Goal: Information Seeking & Learning: Learn about a topic

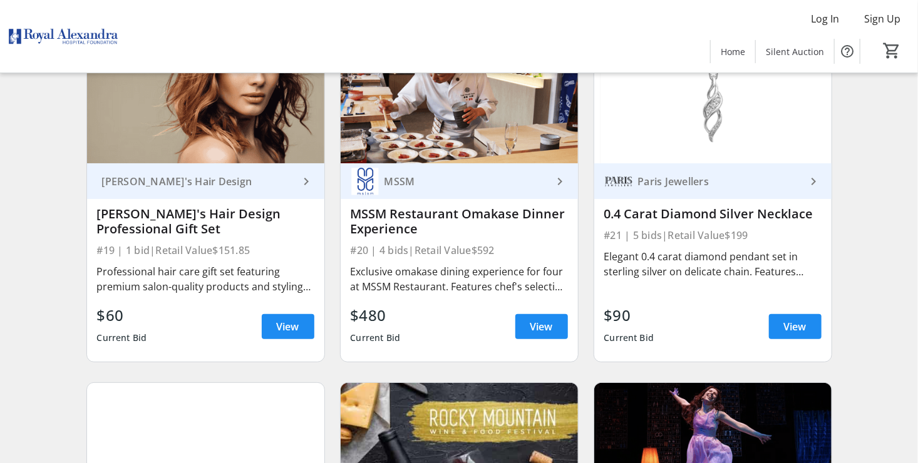
scroll to position [2283, 0]
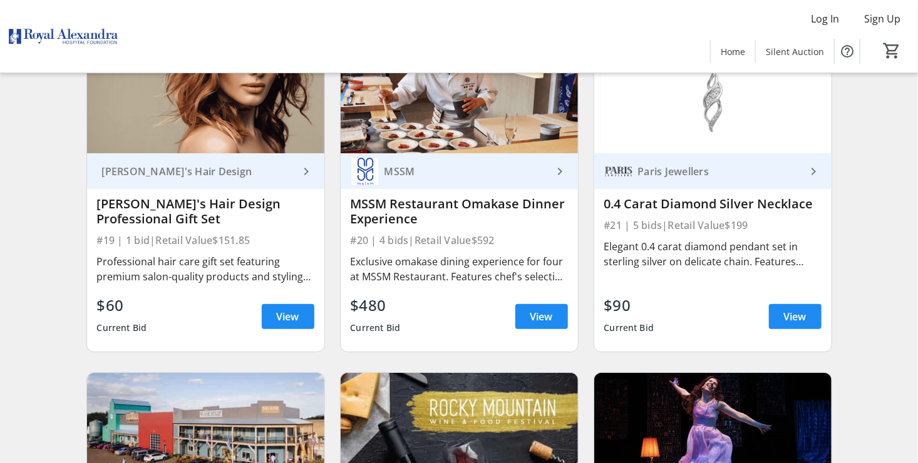
click at [632, 339] on div "Current Bid" at bounding box center [629, 328] width 50 height 23
click at [619, 335] on div "Current Bid" at bounding box center [629, 328] width 50 height 23
click at [787, 324] on span "View" at bounding box center [795, 316] width 23 height 15
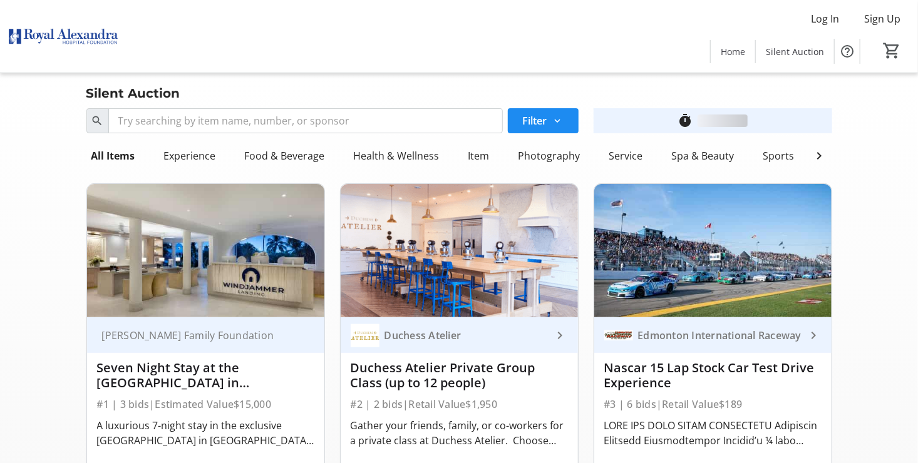
scroll to position [2283, 0]
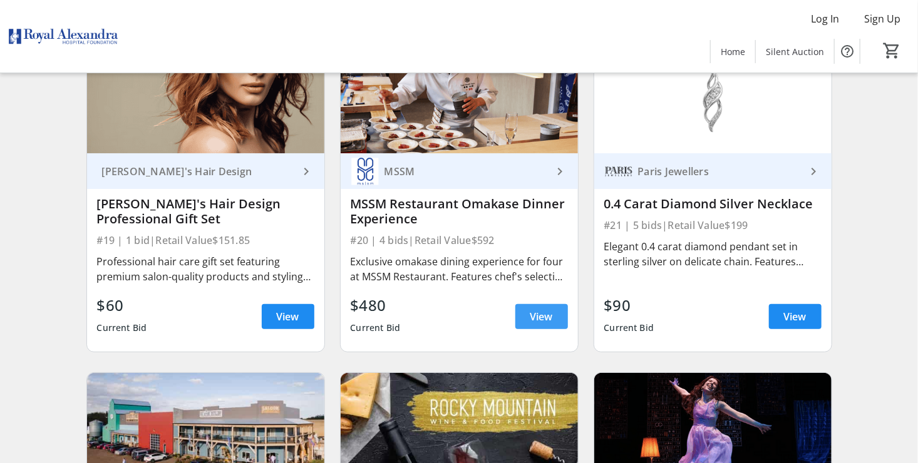
click at [531, 324] on span "View" at bounding box center [541, 316] width 23 height 15
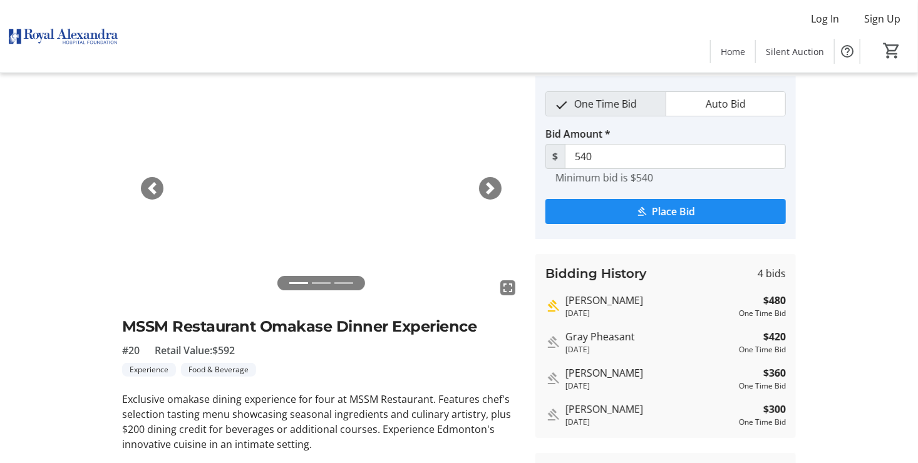
scroll to position [277, 0]
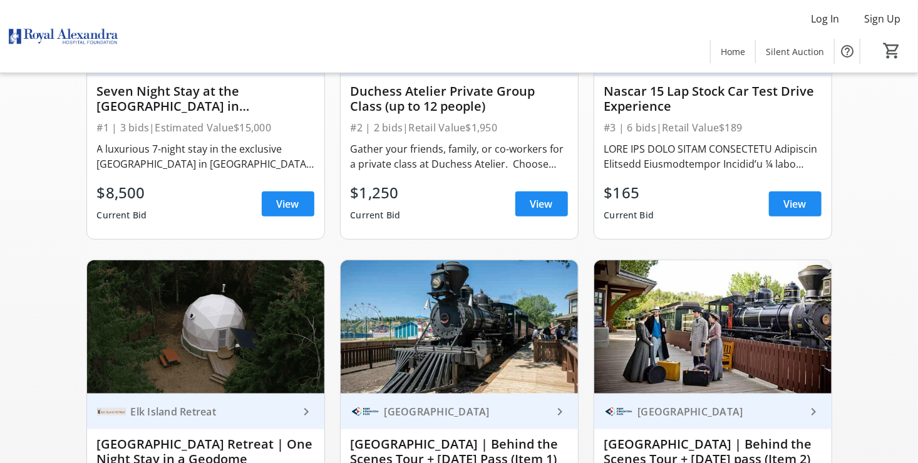
scroll to position [2283, 0]
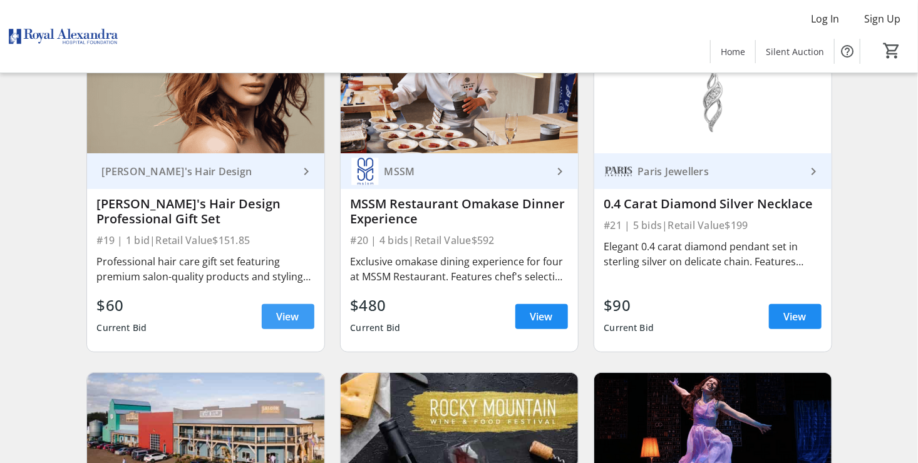
click at [286, 319] on span "View" at bounding box center [288, 316] width 23 height 15
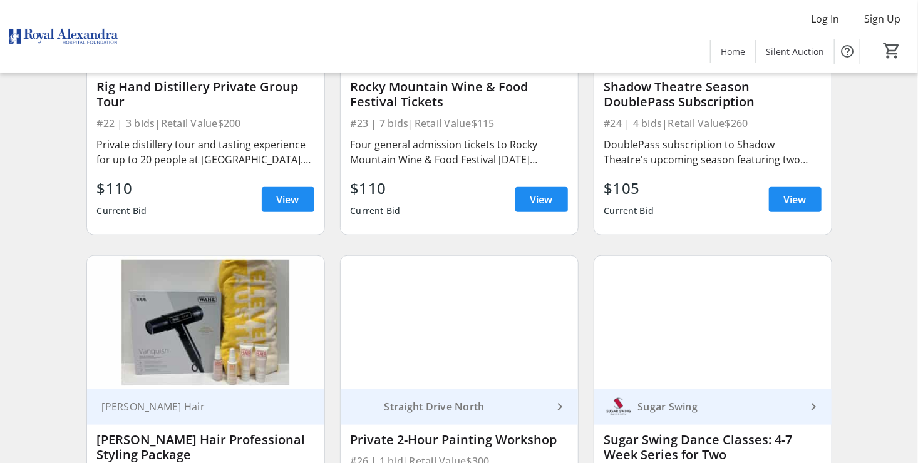
scroll to position [2768, 0]
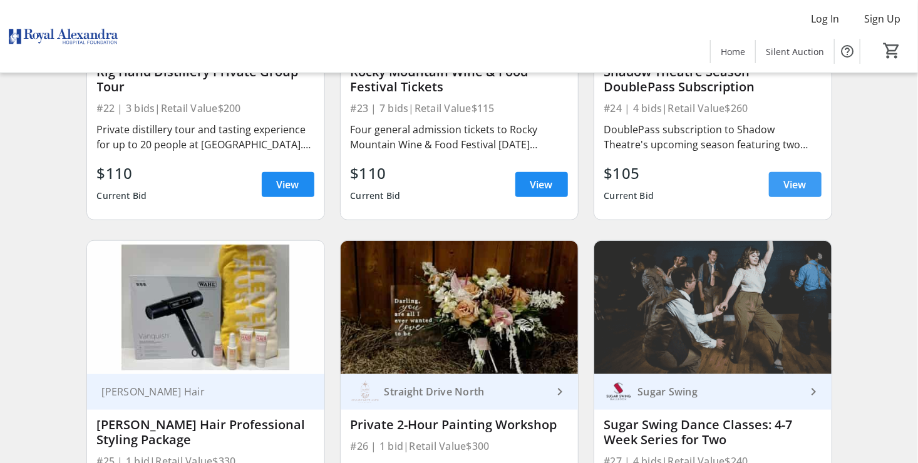
click at [796, 192] on span "View" at bounding box center [795, 184] width 23 height 15
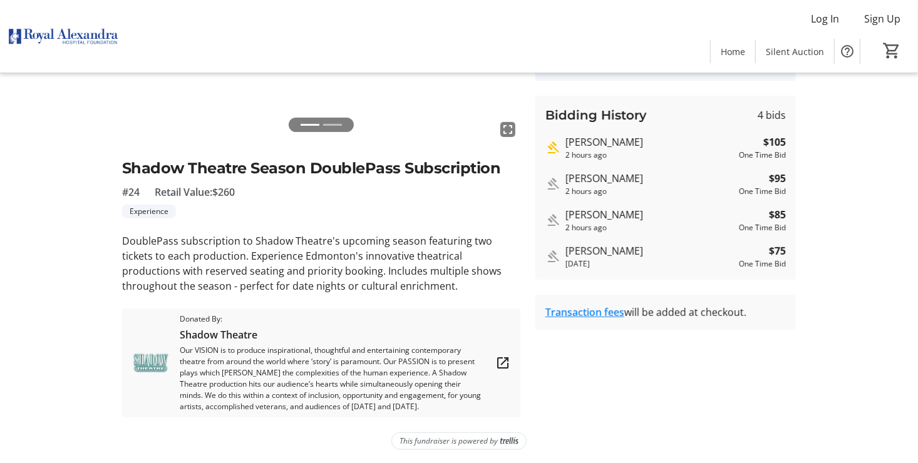
scroll to position [202, 0]
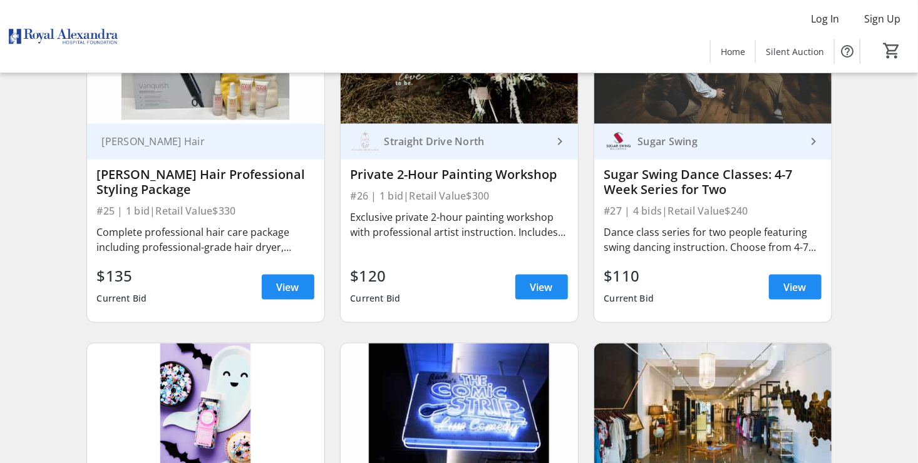
scroll to position [3090, 0]
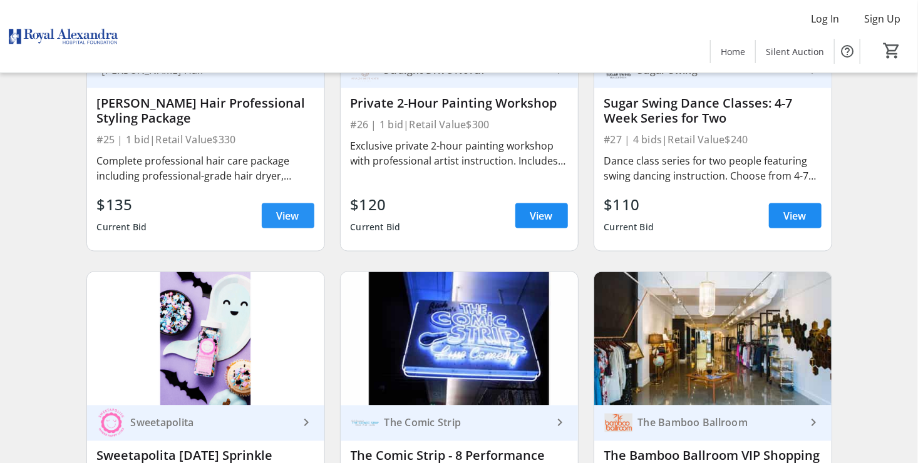
click at [281, 223] on span "View" at bounding box center [288, 215] width 23 height 15
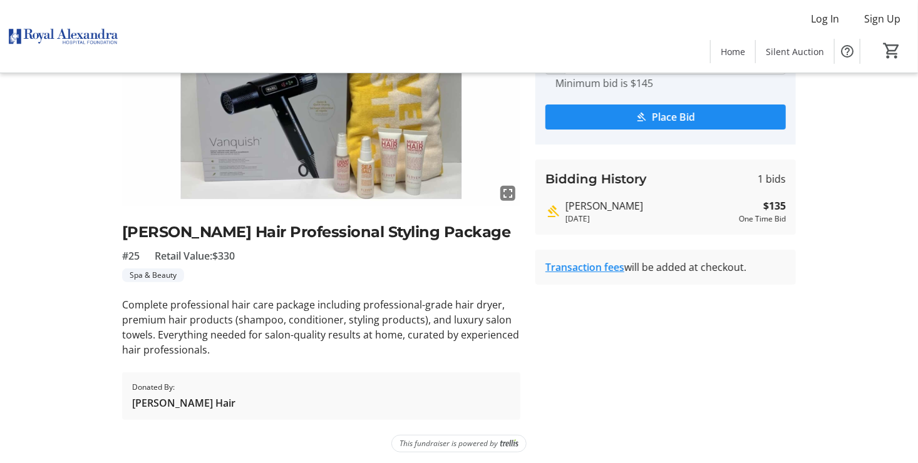
scroll to position [140, 0]
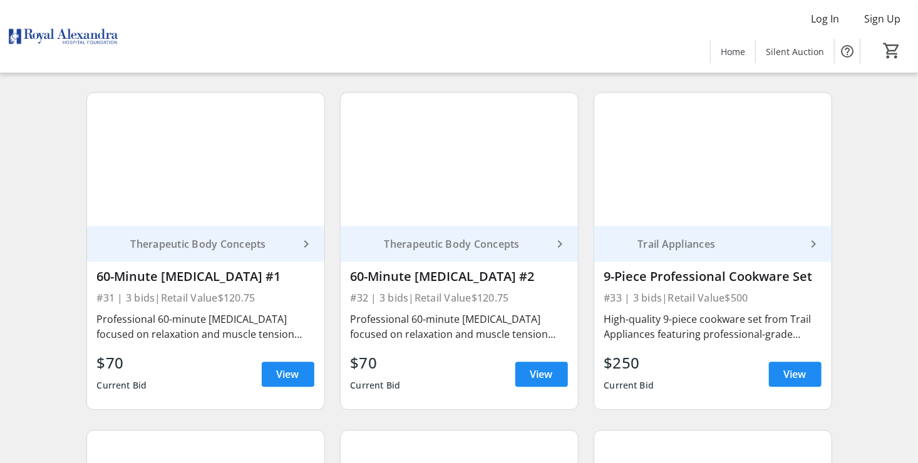
scroll to position [3643, 0]
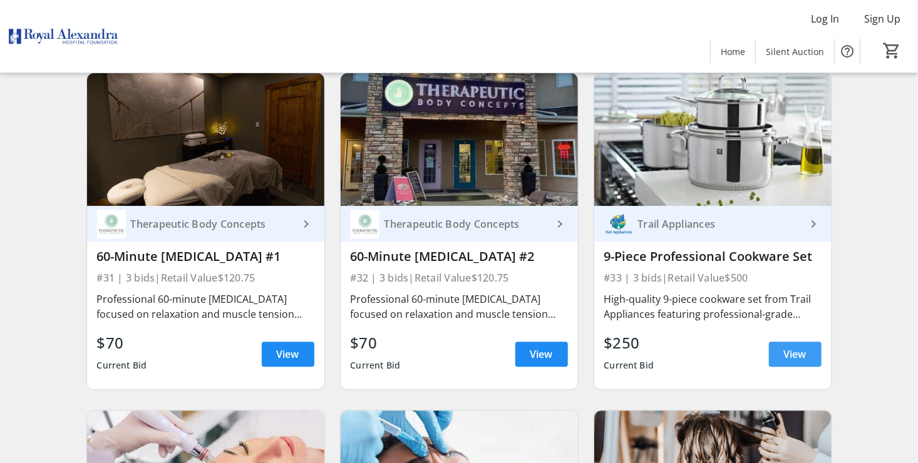
click at [798, 360] on span "View" at bounding box center [795, 354] width 23 height 15
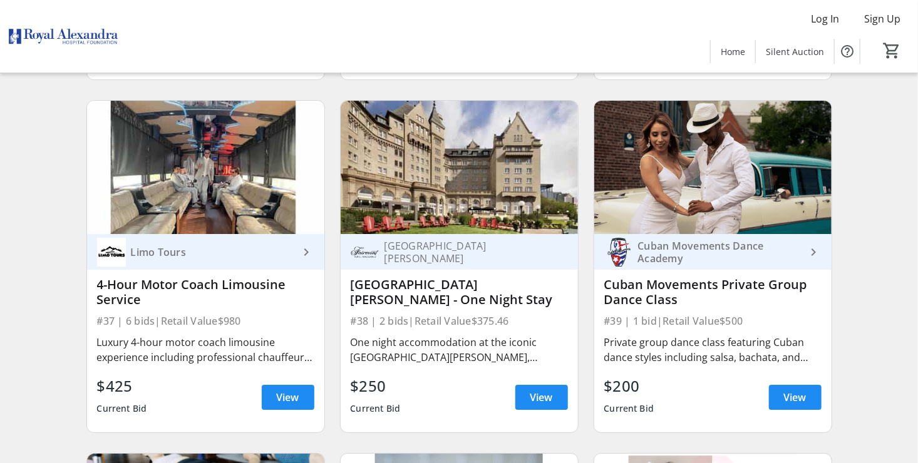
scroll to position [4314, 0]
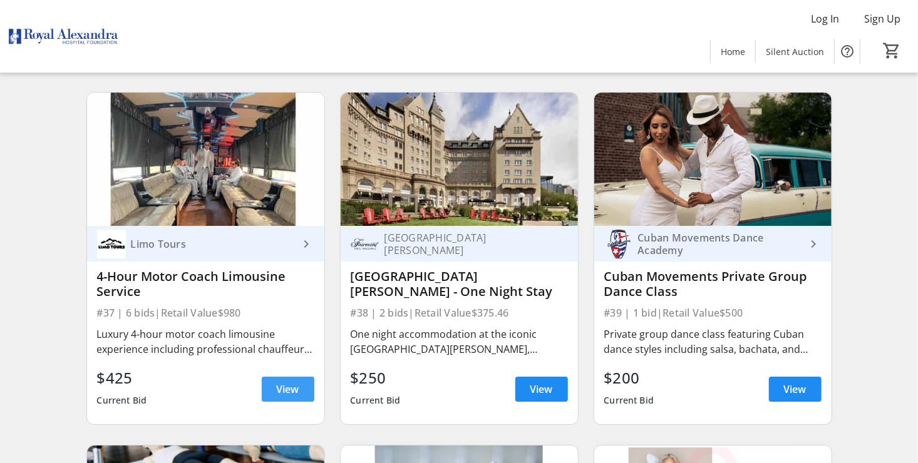
click at [277, 394] on span "View" at bounding box center [288, 389] width 23 height 15
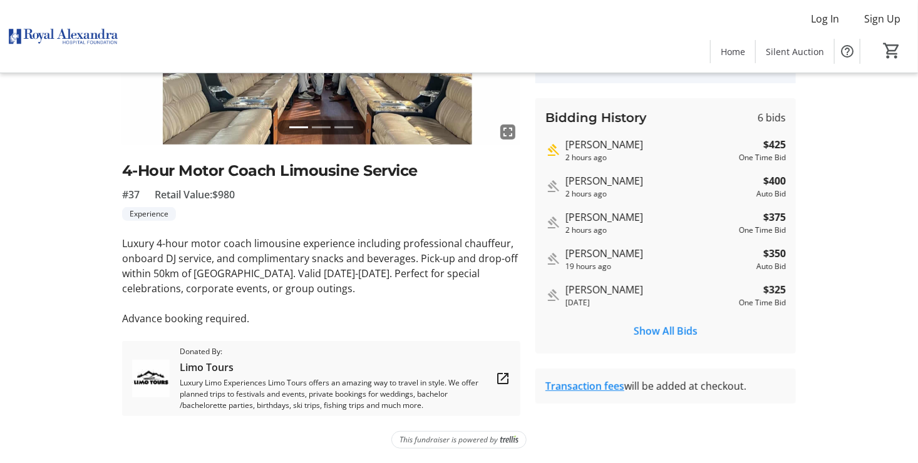
scroll to position [135, 0]
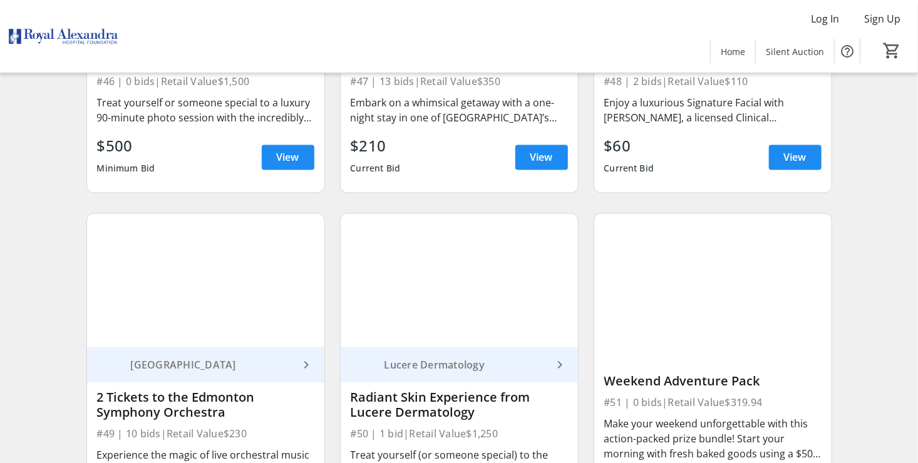
scroll to position [5708, 0]
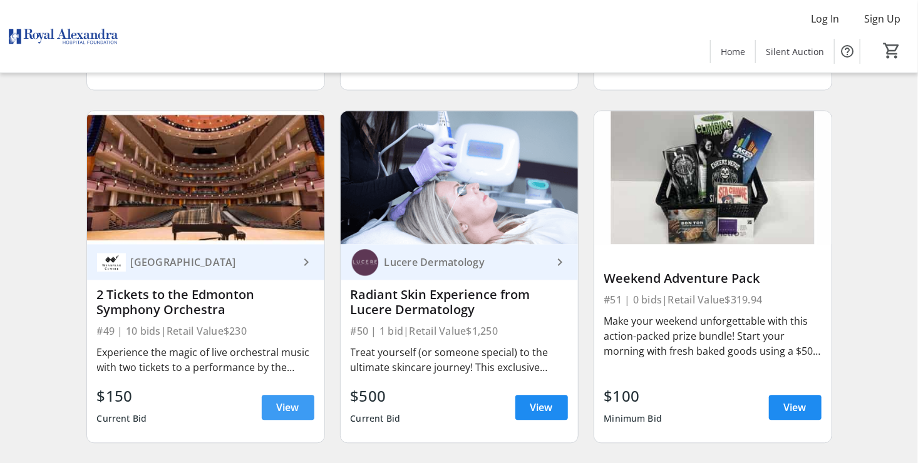
click at [284, 411] on span "View" at bounding box center [288, 408] width 23 height 15
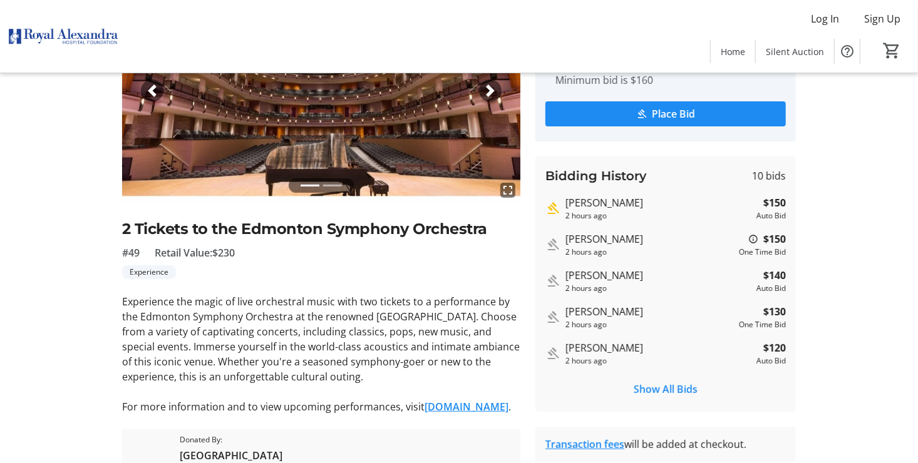
scroll to position [148, 0]
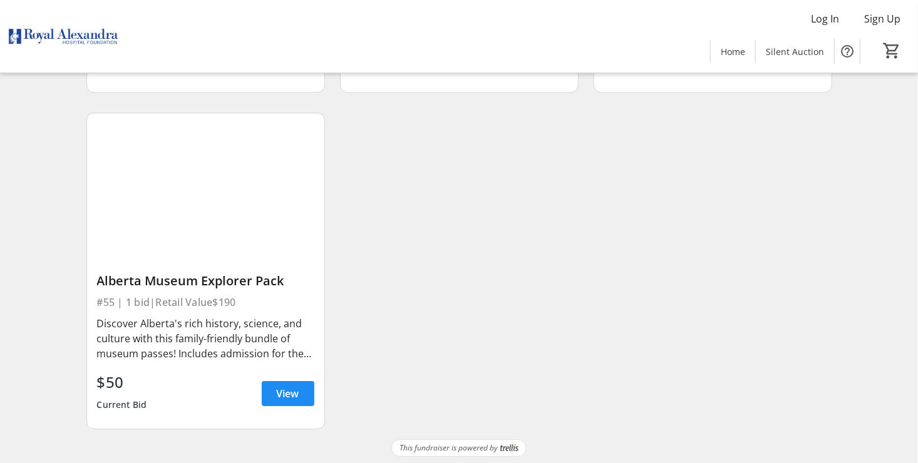
scroll to position [6408, 0]
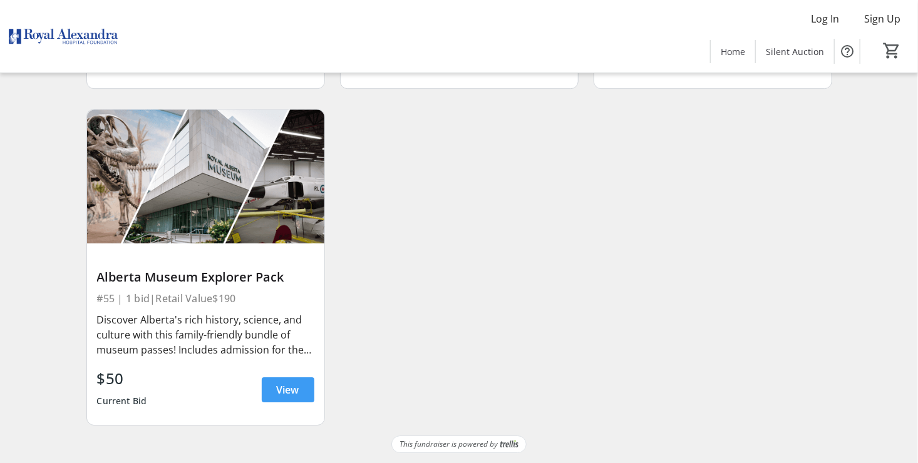
click at [295, 388] on span "View" at bounding box center [288, 389] width 23 height 15
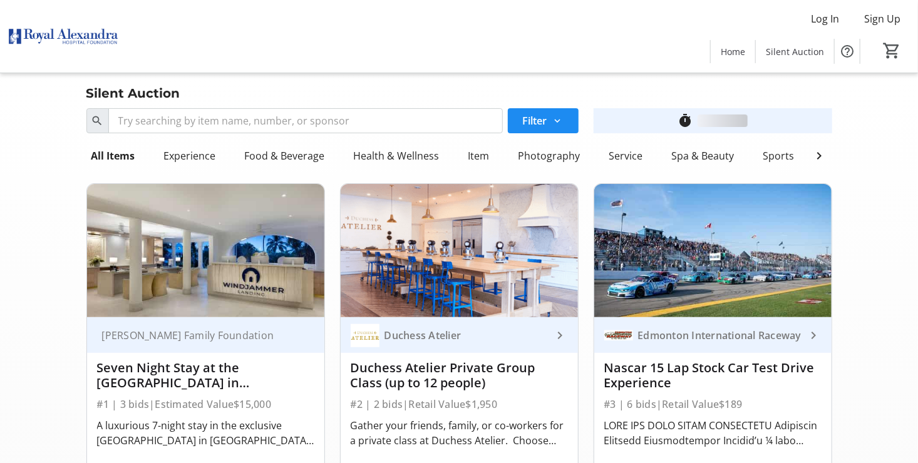
scroll to position [6408, 0]
